Goal: Check status: Check status

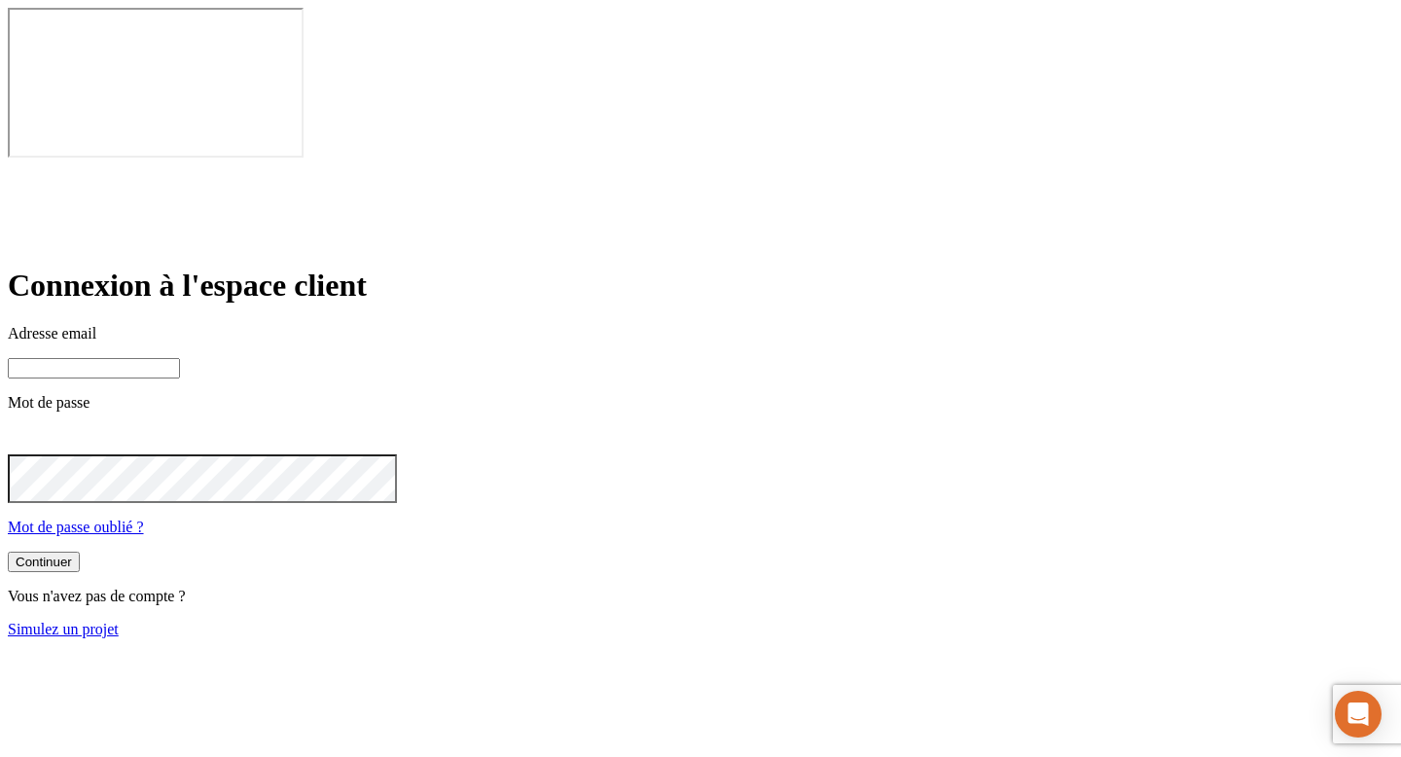
click at [180, 358] on input at bounding box center [94, 368] width 172 height 20
paste input "james.bond+6215@nalo.fr"
type input "james.bond+6215@nalo.fr"
click at [8, 554] on button "Continuer" at bounding box center [44, 564] width 72 height 20
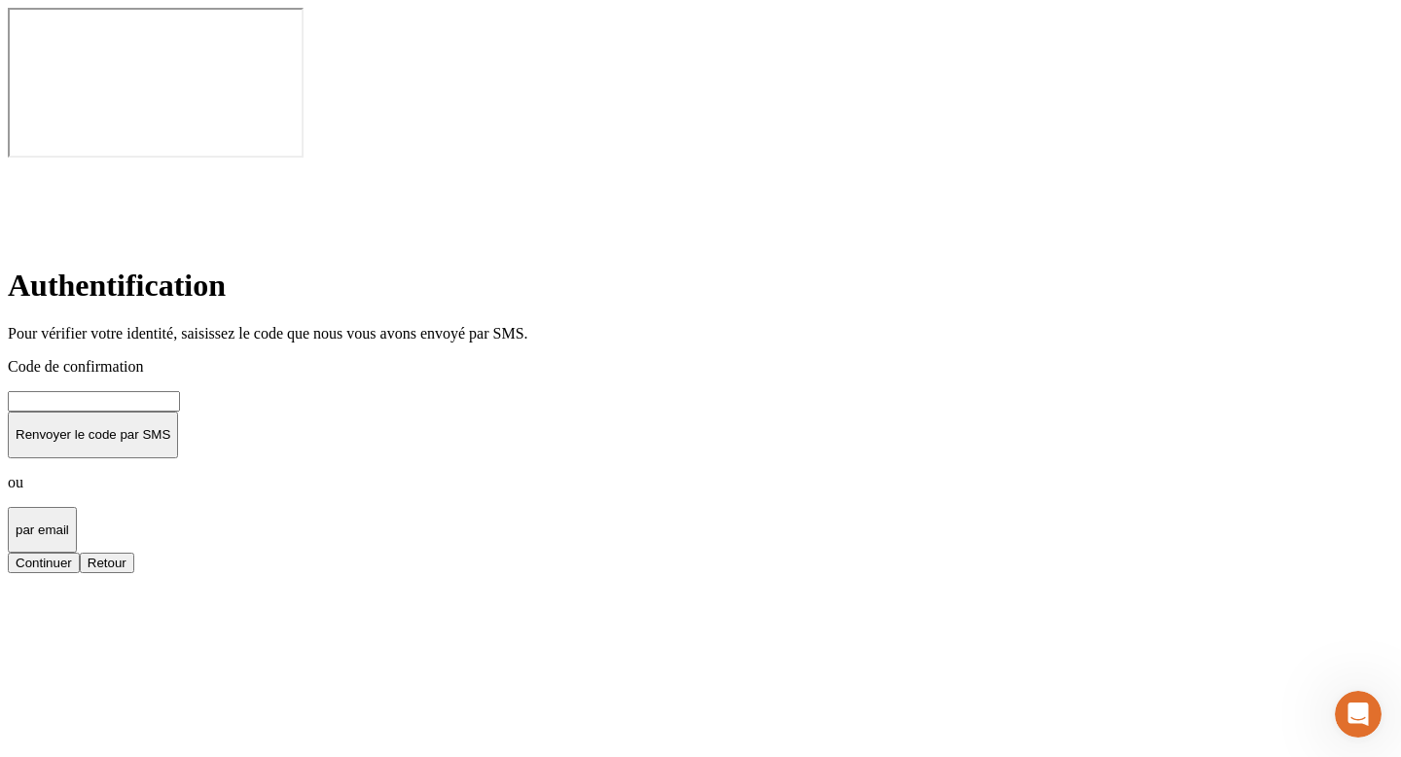
click at [180, 391] on input at bounding box center [94, 401] width 172 height 20
type input "000000"
click at [80, 553] on button "Continuer" at bounding box center [44, 563] width 72 height 20
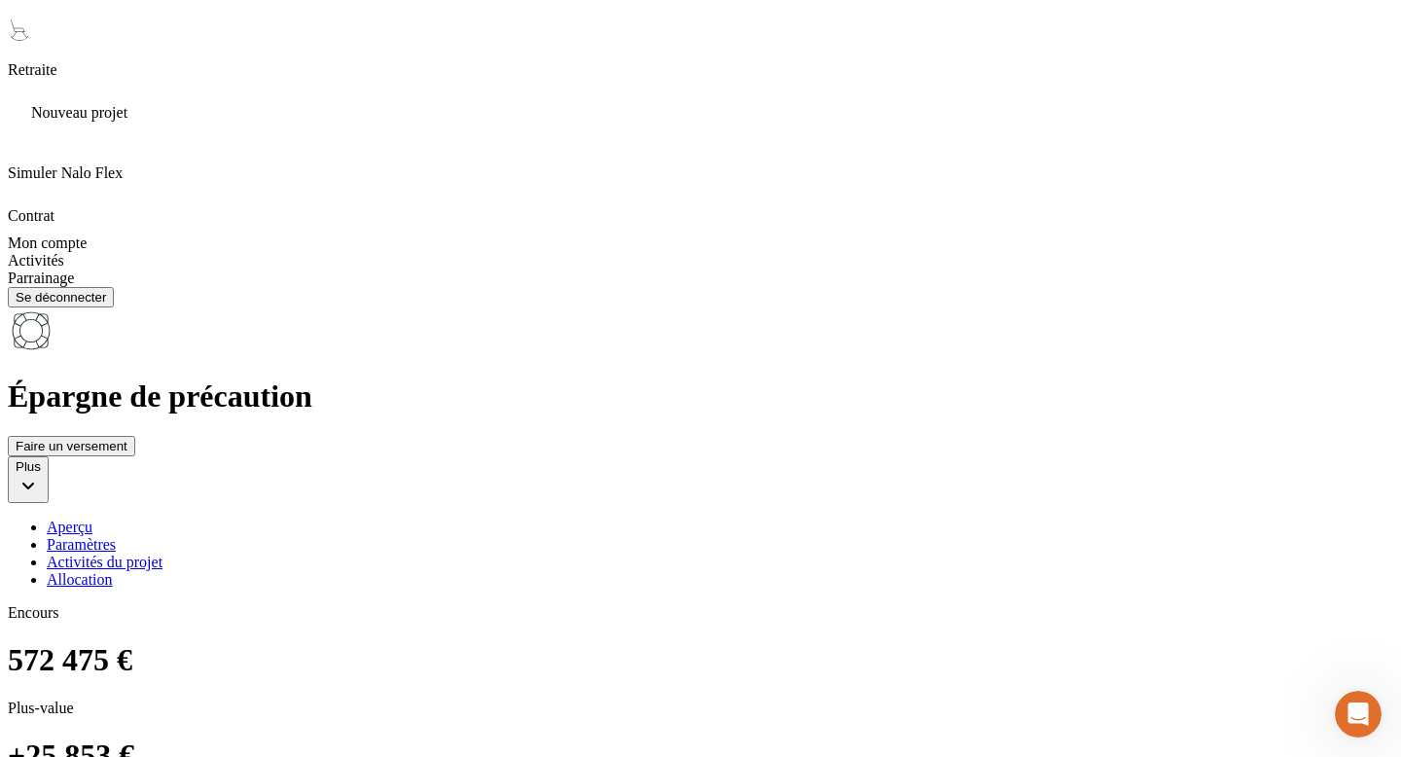
scroll to position [1209, 0]
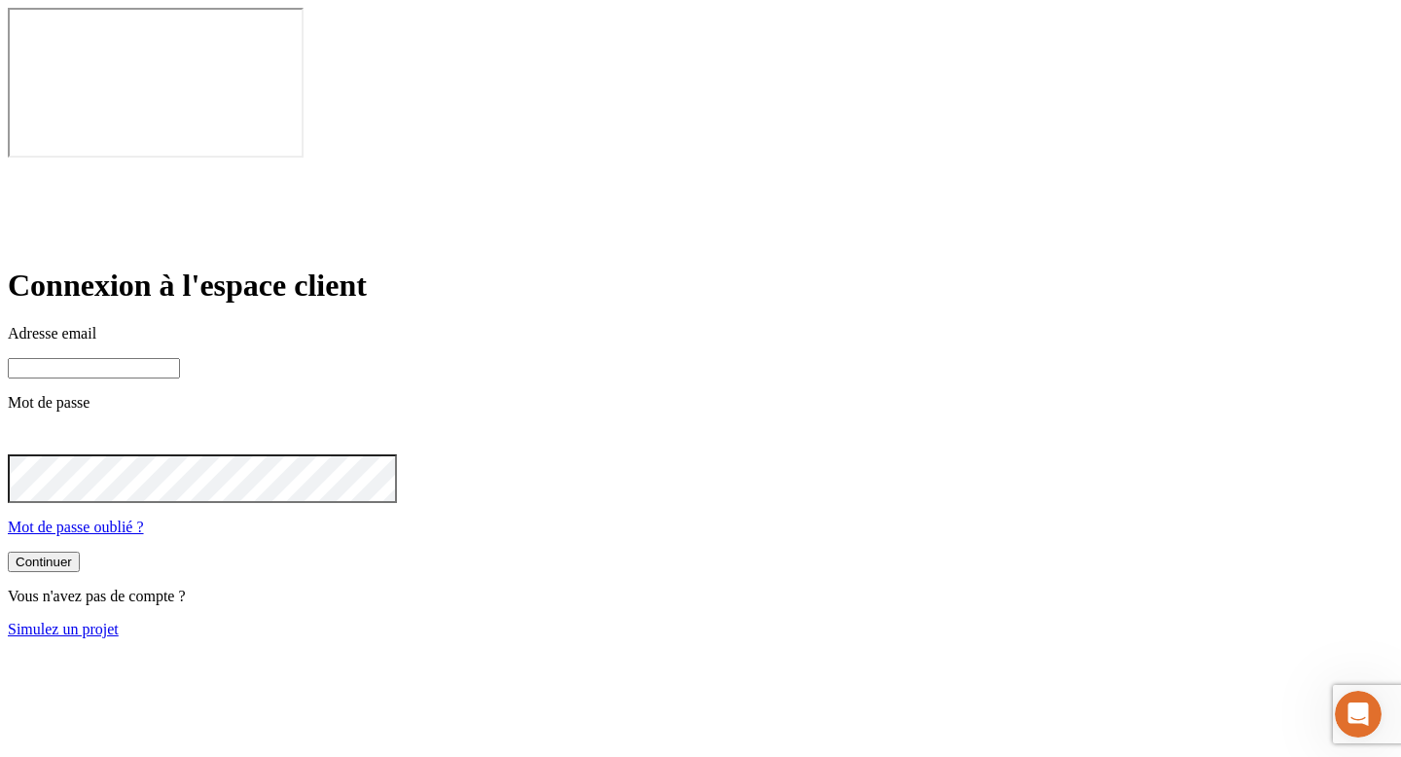
click at [180, 358] on input at bounding box center [94, 368] width 172 height 20
paste input "james.bond+6215@nalo.fr"
type input "james.bond+6215@nalo.fr"
click at [80, 554] on button "Continuer" at bounding box center [44, 564] width 72 height 20
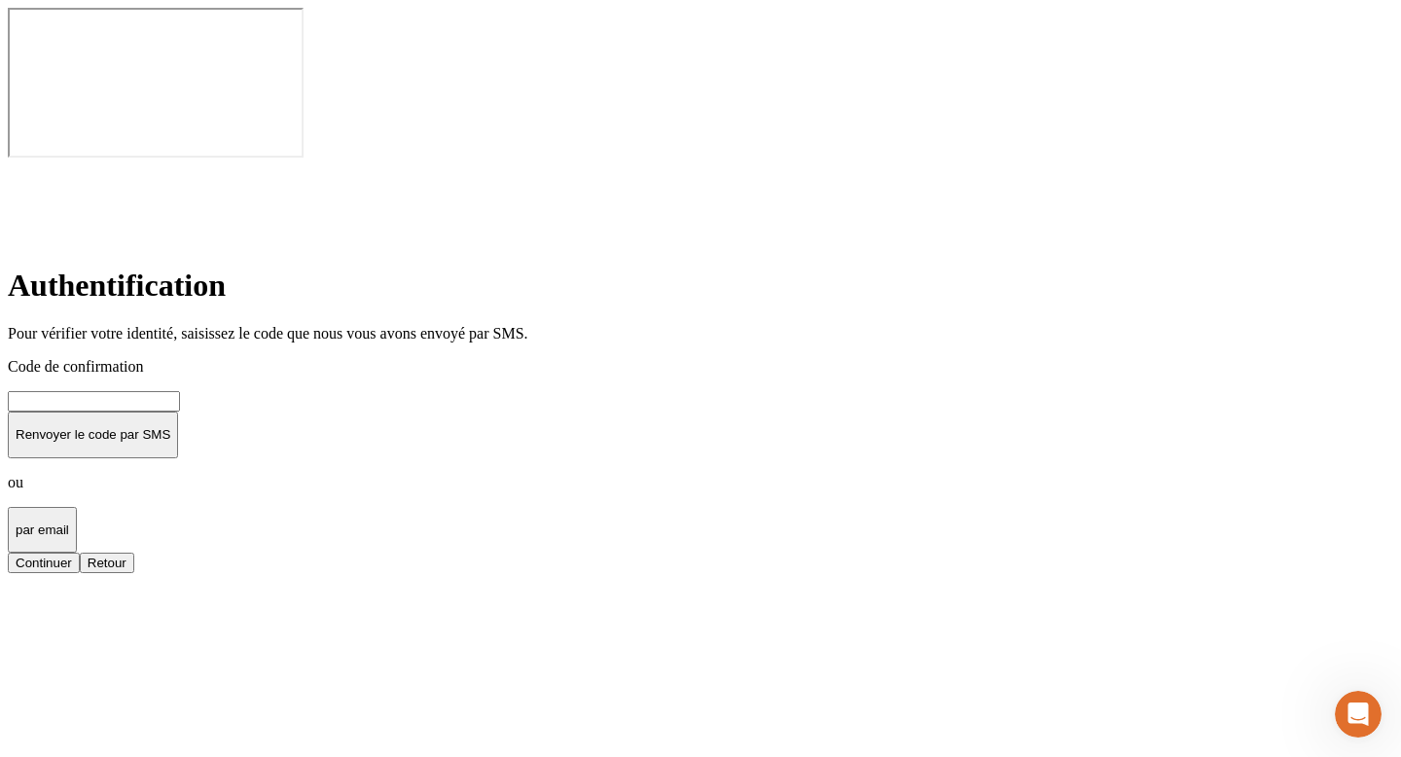
click at [180, 391] on input at bounding box center [94, 401] width 172 height 20
type input "000000"
click at [8, 553] on button "Continuer" at bounding box center [44, 563] width 72 height 20
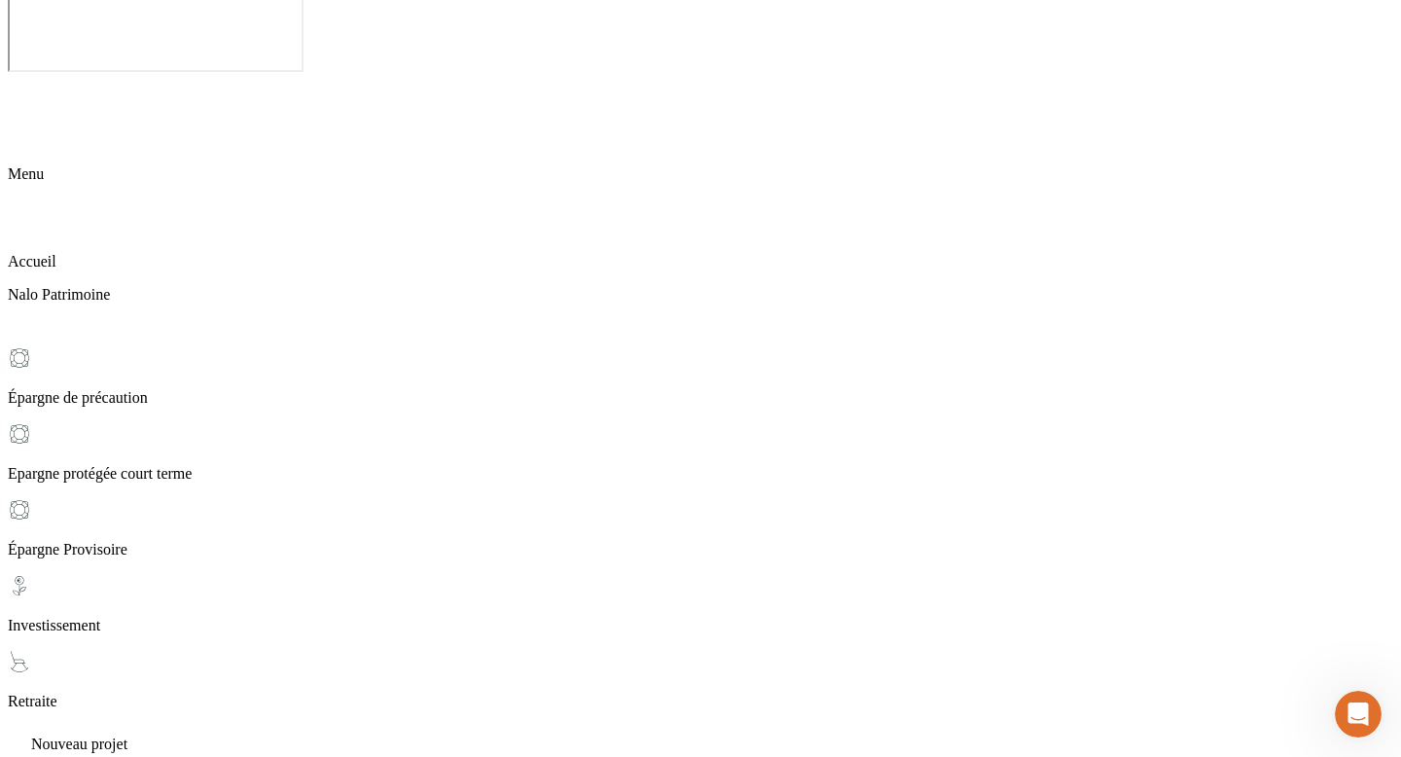
scroll to position [81, 0]
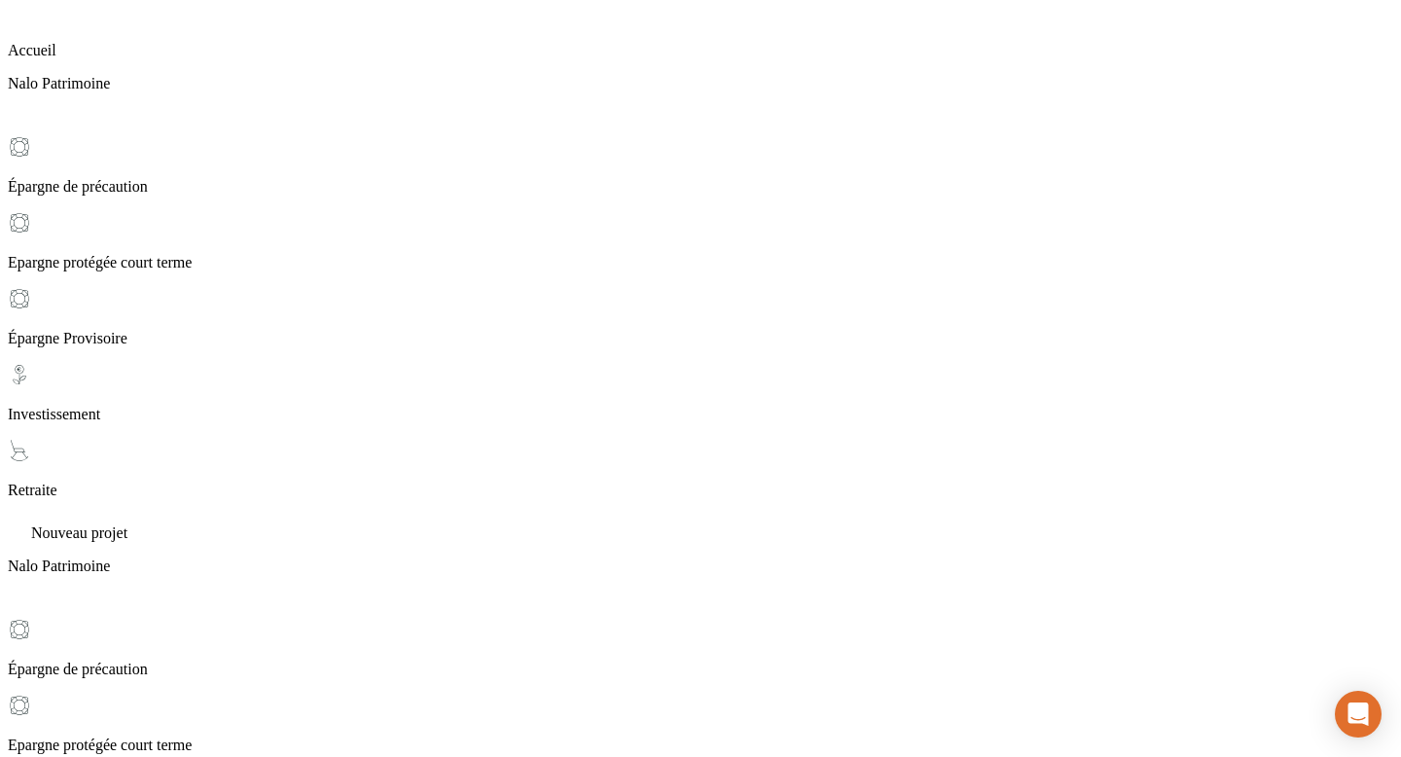
scroll to position [300, 0]
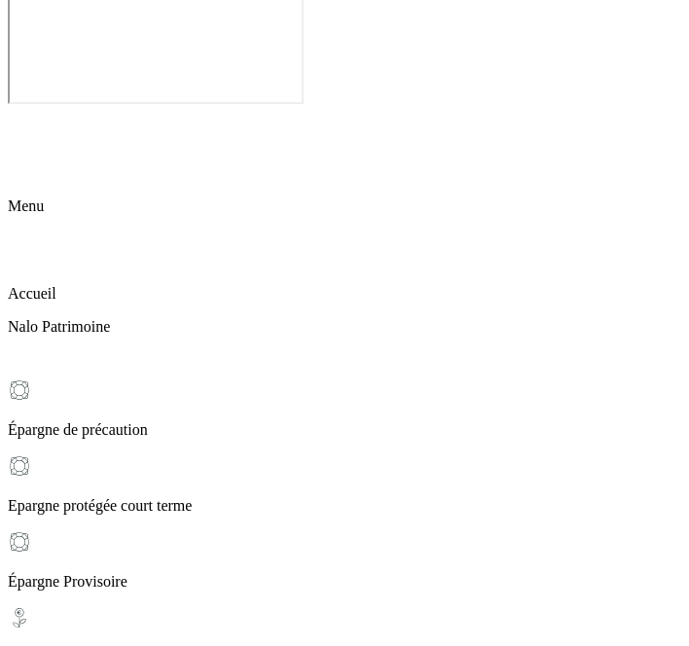
scroll to position [47, 0]
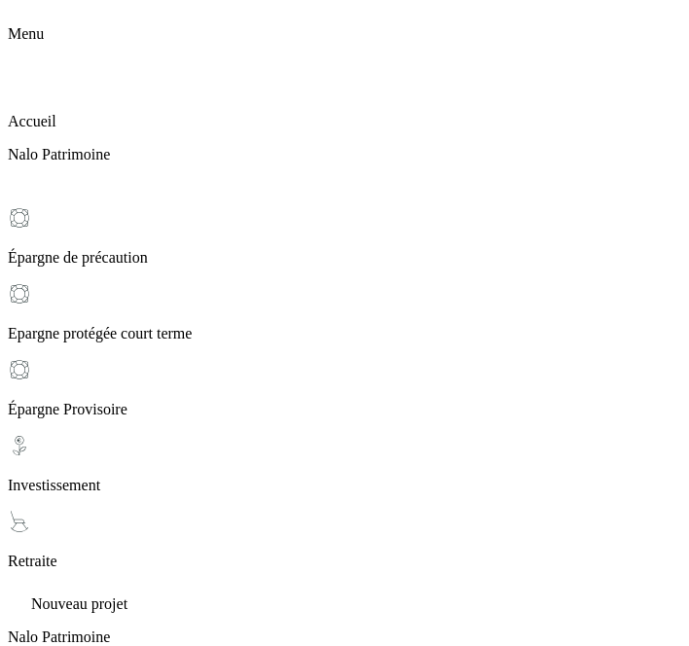
scroll to position [339, 0]
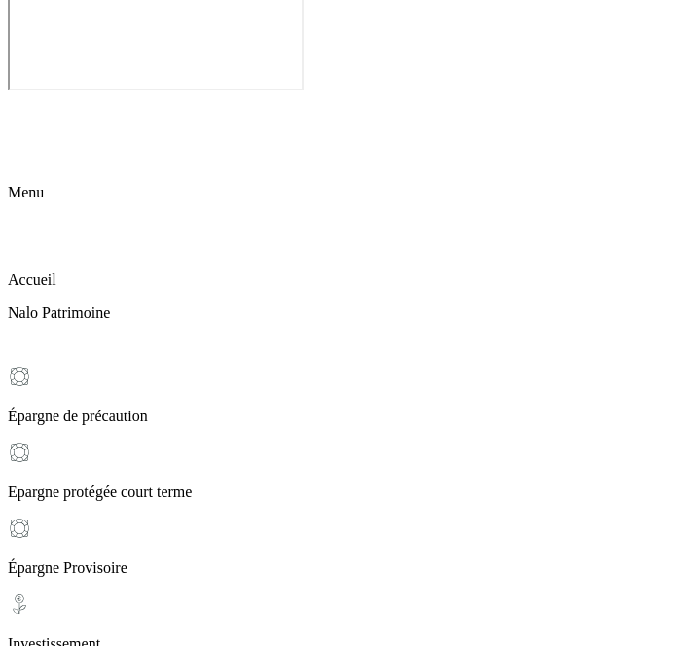
scroll to position [54, 0]
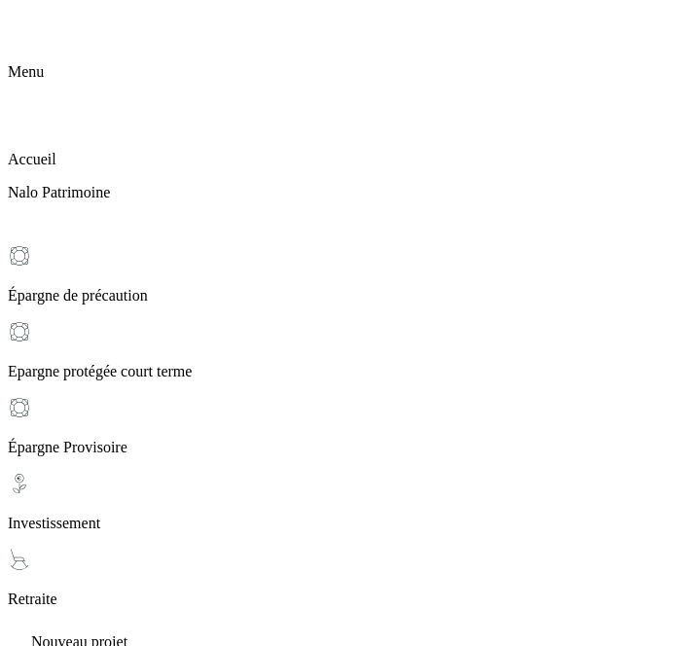
scroll to position [98, 0]
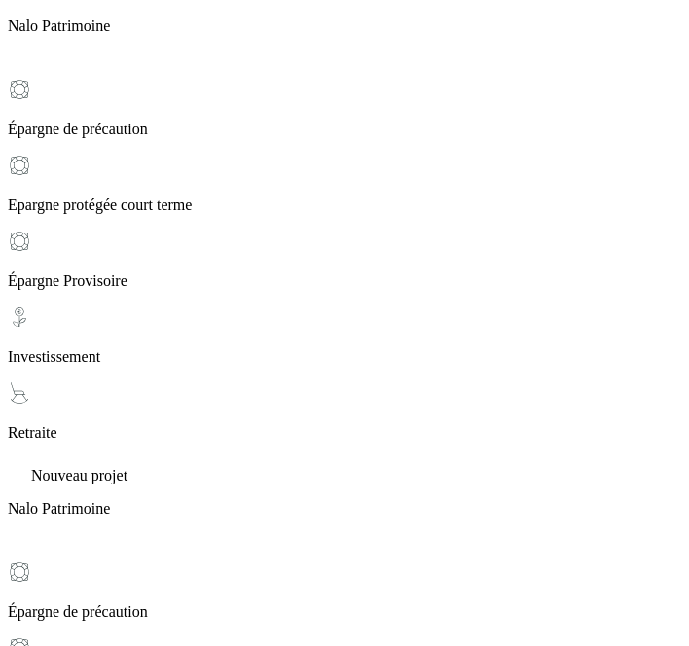
scroll to position [356, 0]
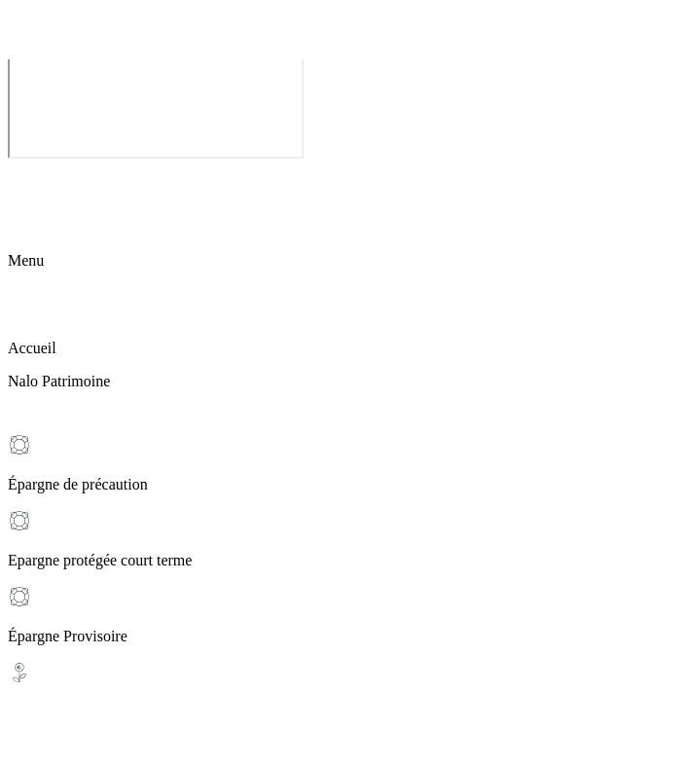
scroll to position [54, 0]
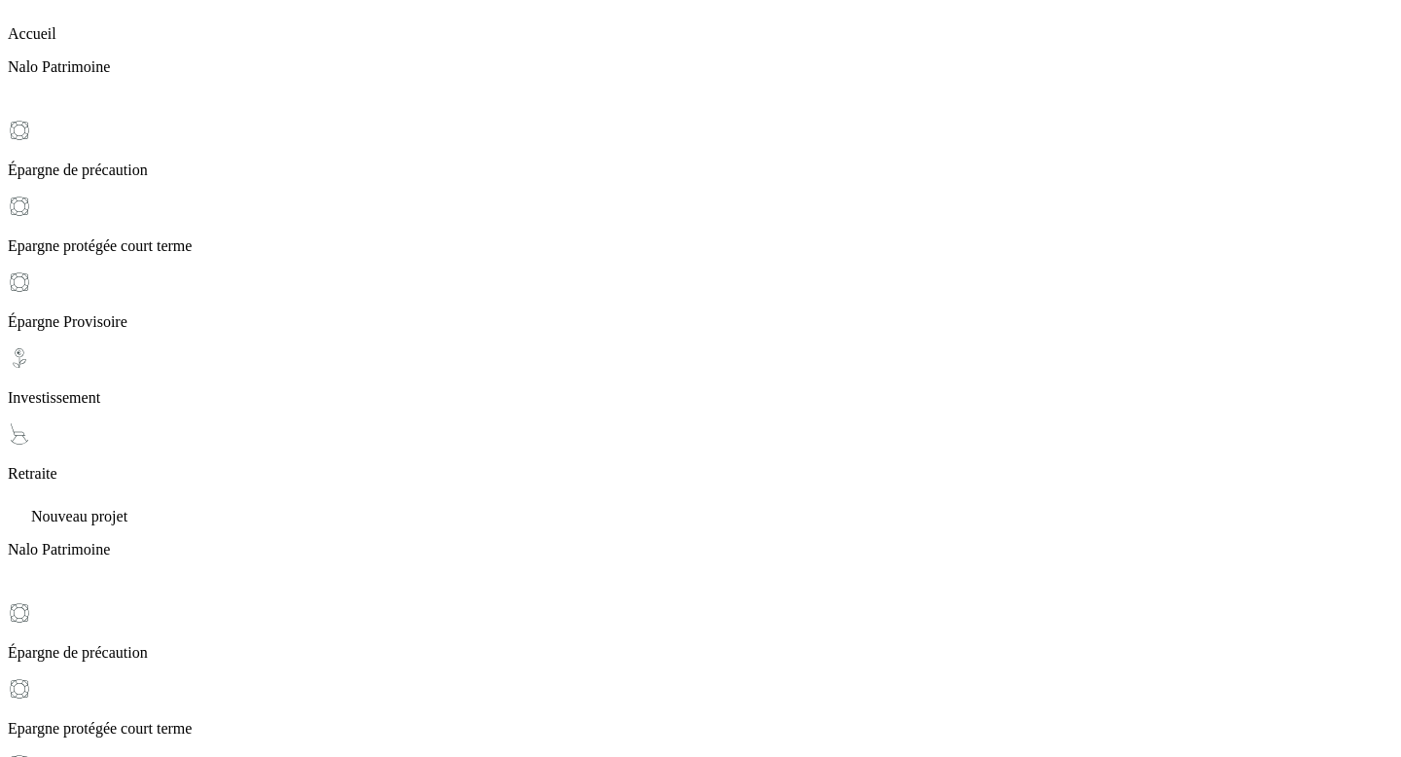
scroll to position [326, 0]
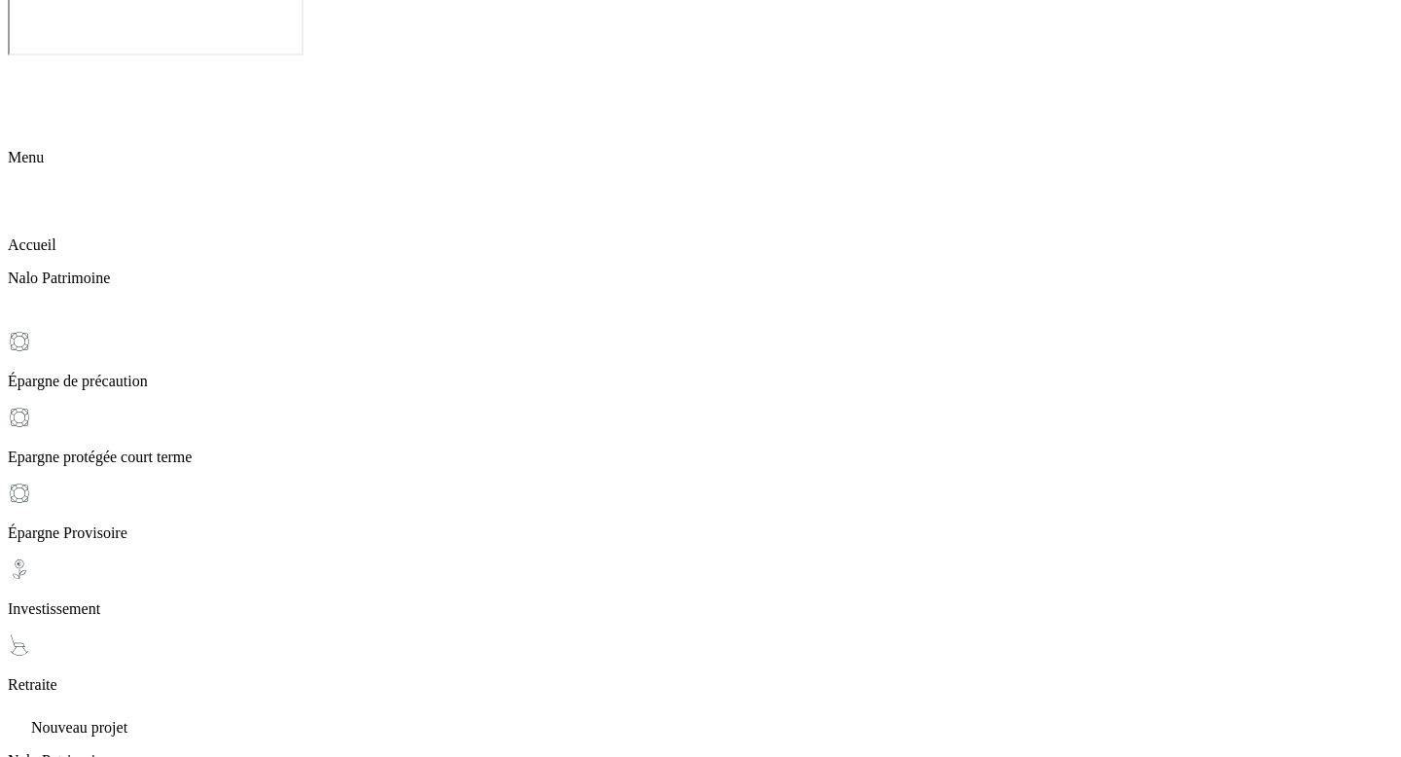
scroll to position [114, 0]
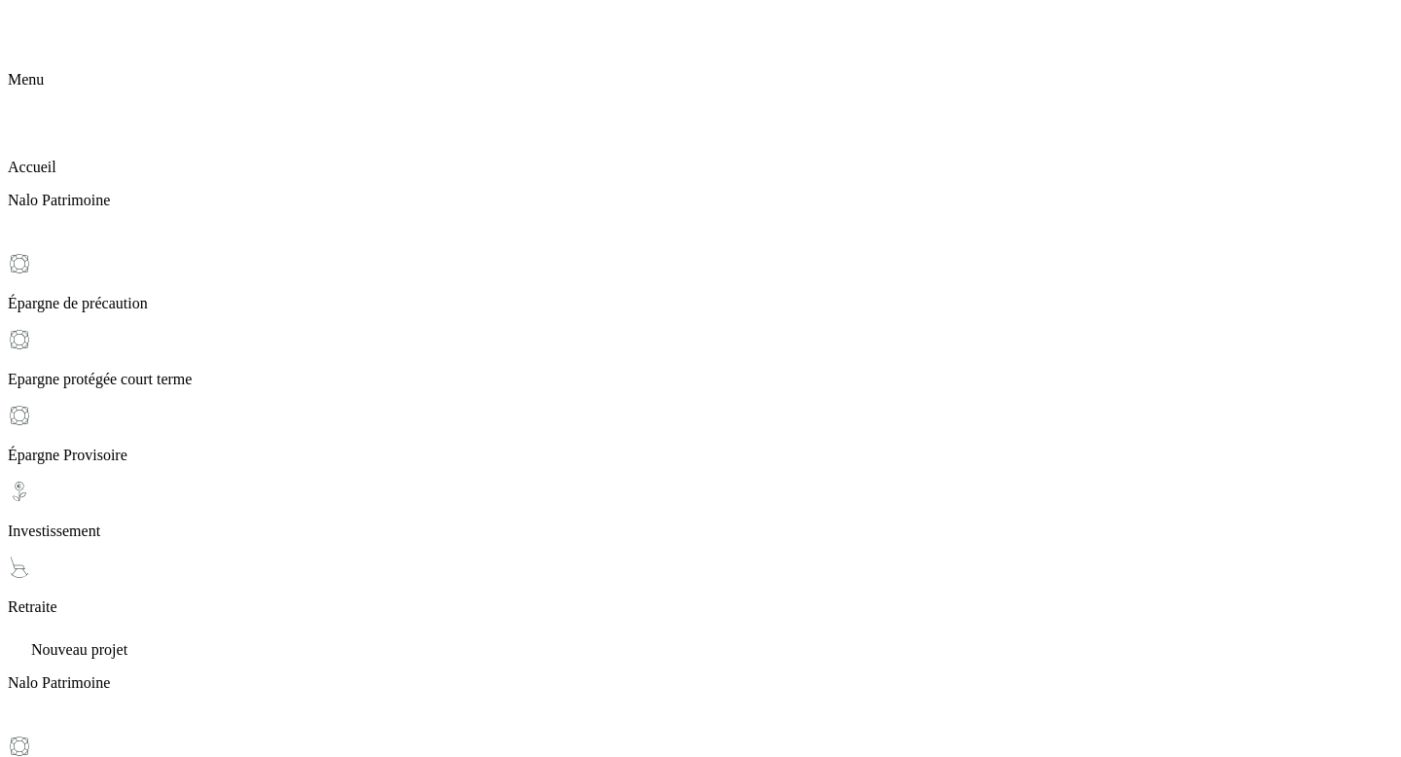
scroll to position [182, 0]
